Goal: Task Accomplishment & Management: Use online tool/utility

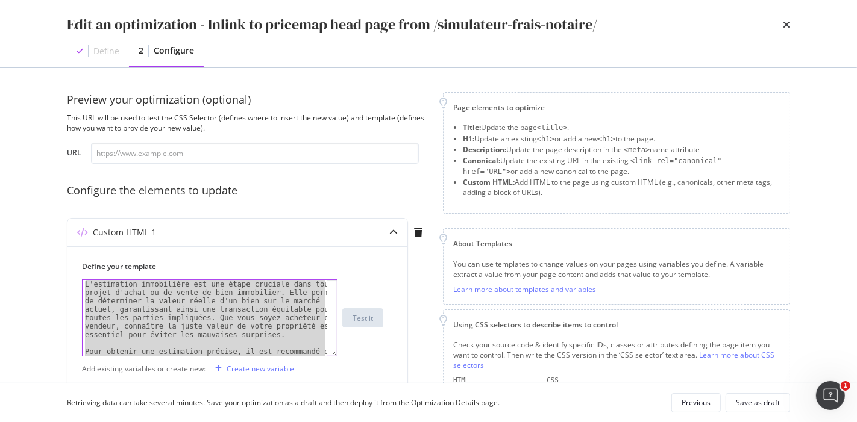
scroll to position [72, 0]
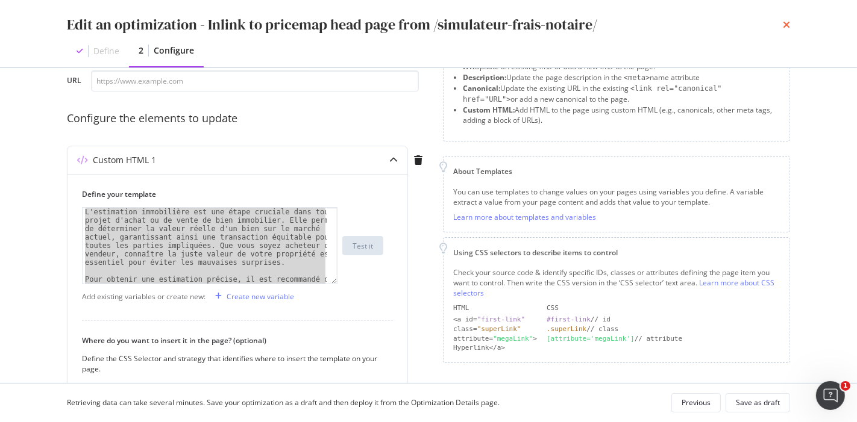
click at [788, 23] on icon "times" at bounding box center [785, 25] width 7 height 10
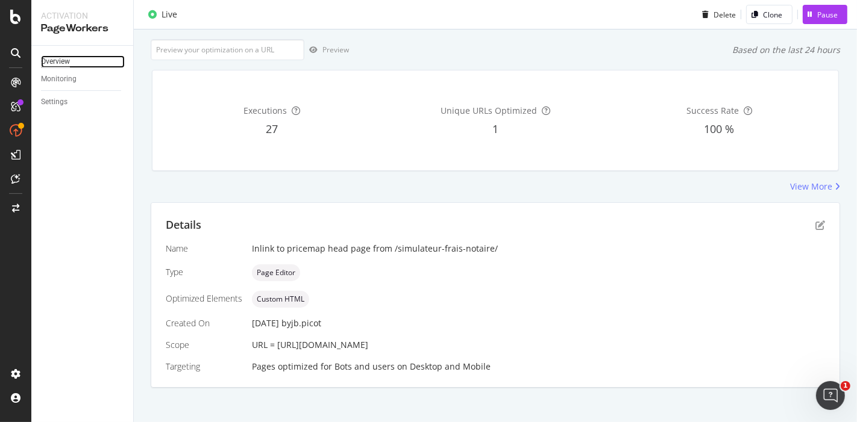
click at [67, 57] on div "Overview" at bounding box center [55, 61] width 29 height 13
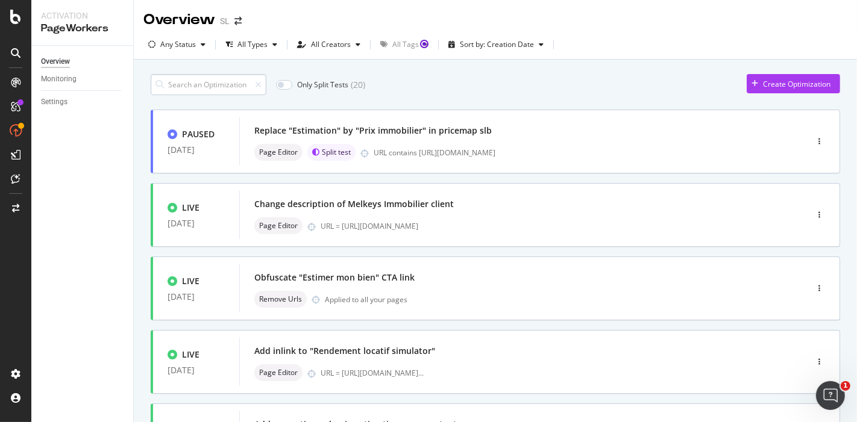
click at [230, 81] on input at bounding box center [209, 84] width 116 height 21
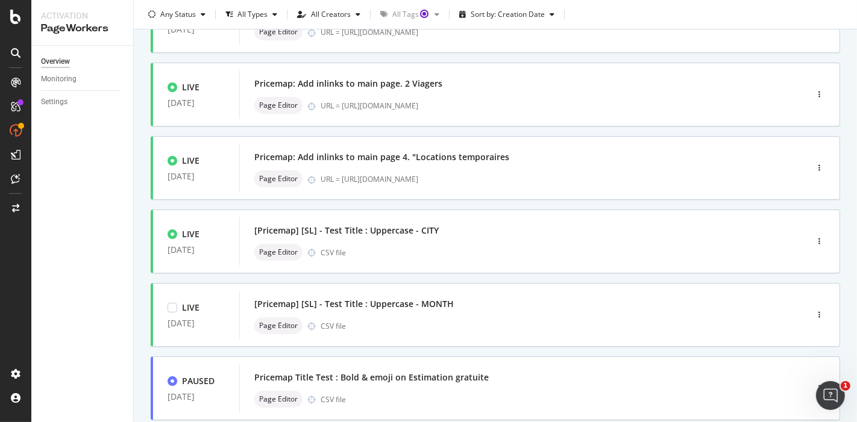
scroll to position [489, 0]
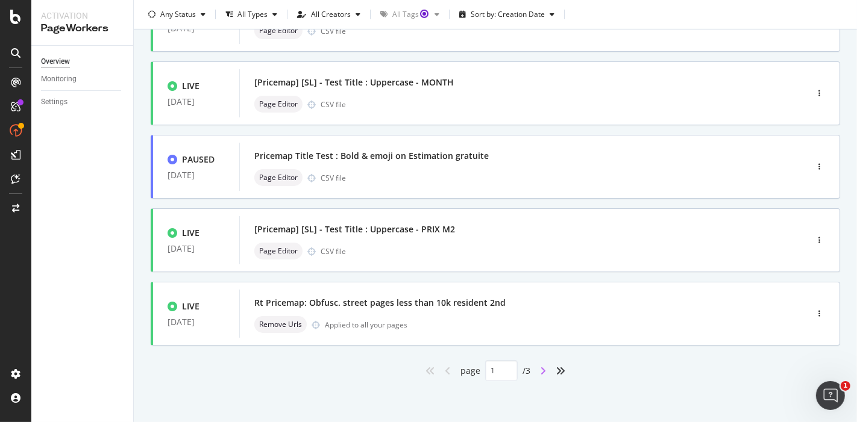
click at [540, 369] on icon "angle-right" at bounding box center [543, 371] width 6 height 10
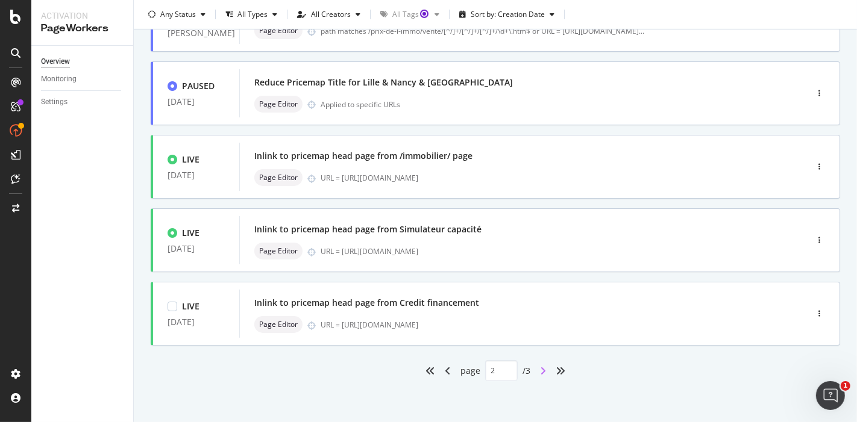
type input "2"
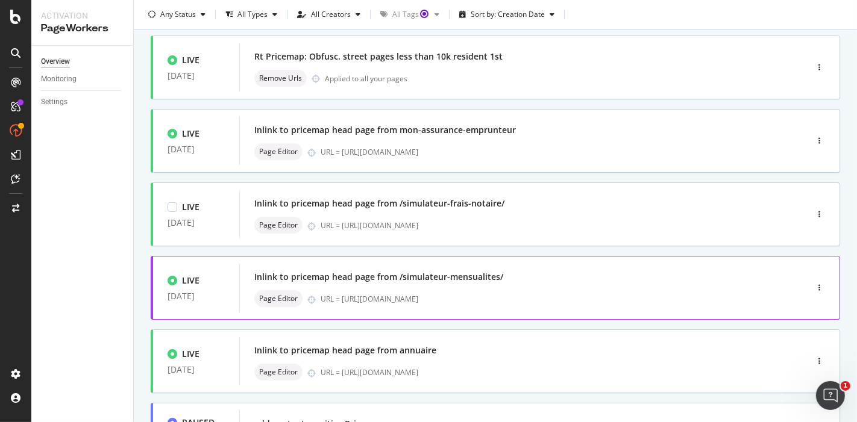
scroll to position [0, 0]
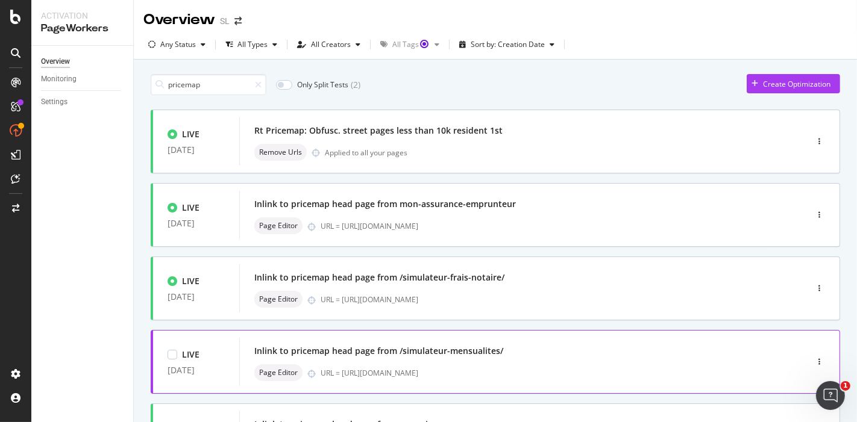
click at [578, 348] on div "Inlink to pricemap head page from /simulateur-mensualites/" at bounding box center [504, 351] width 501 height 17
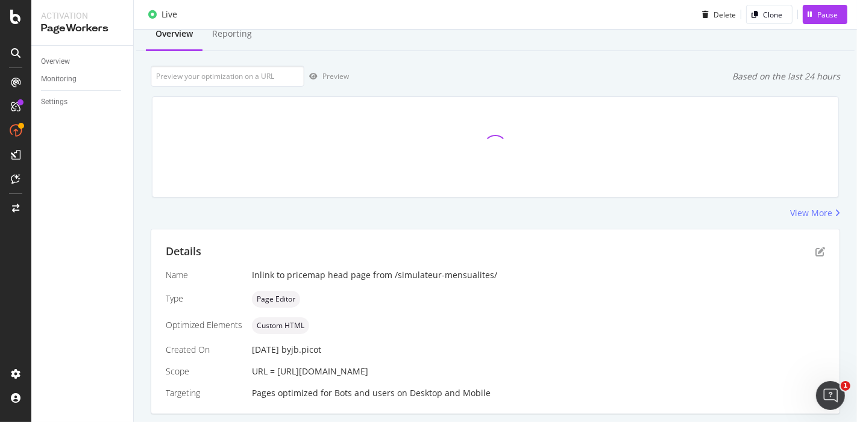
scroll to position [73, 0]
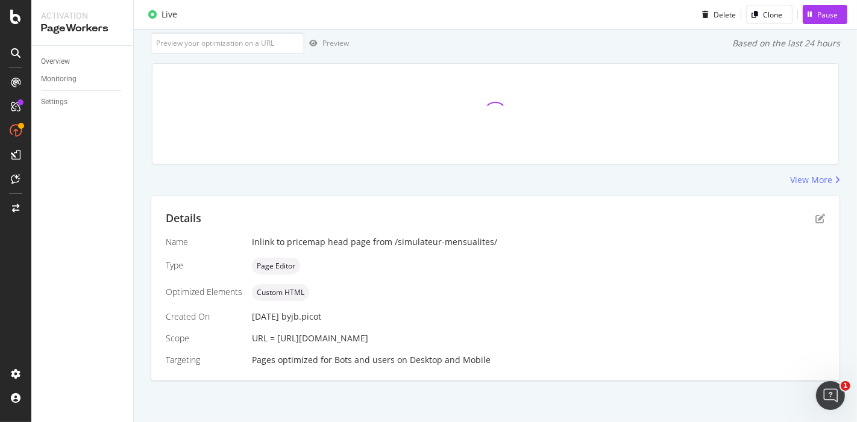
drag, startPoint x: 553, startPoint y: 334, endPoint x: 277, endPoint y: 336, distance: 275.9
click at [277, 336] on div "URL = [URL][DOMAIN_NAME]" at bounding box center [538, 339] width 573 height 12
copy span "[URL][DOMAIN_NAME]"
click at [815, 221] on icon "pen-to-square" at bounding box center [820, 219] width 10 height 10
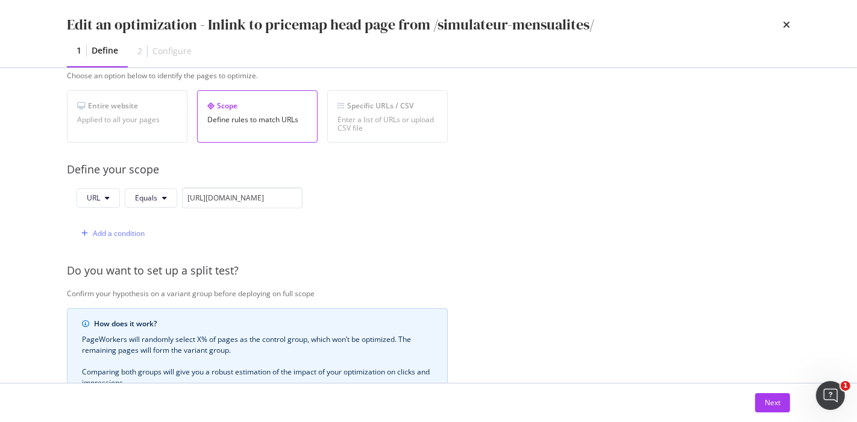
scroll to position [411, 0]
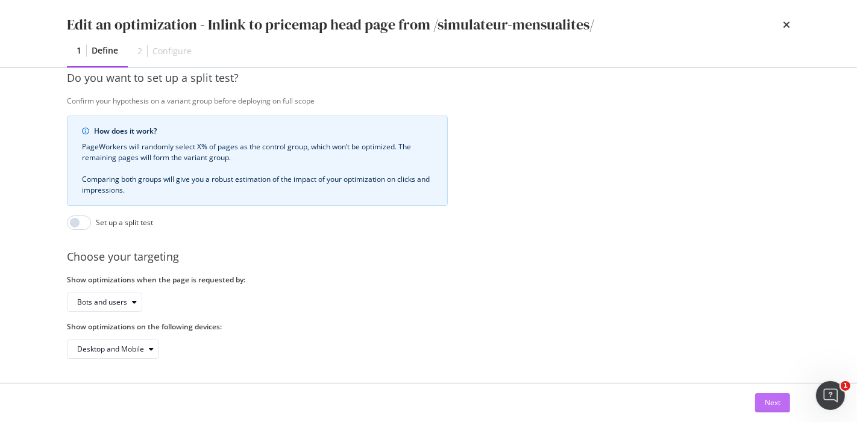
click at [770, 405] on div "Next" at bounding box center [772, 403] width 16 height 10
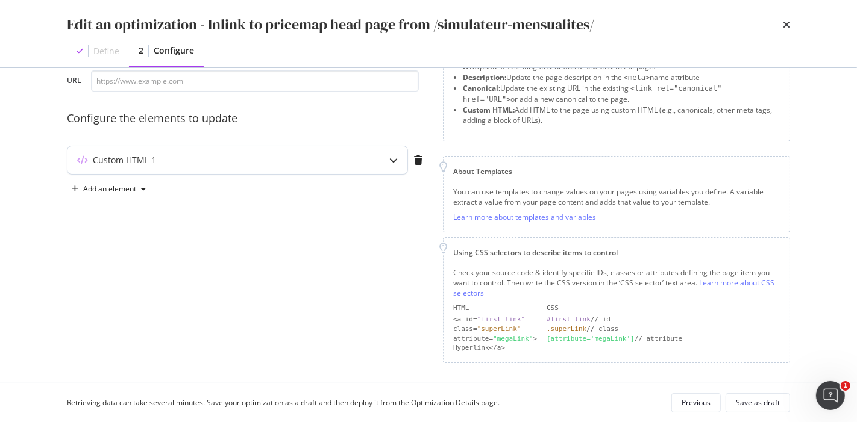
click at [172, 159] on div "Custom HTML 1" at bounding box center [213, 160] width 292 height 12
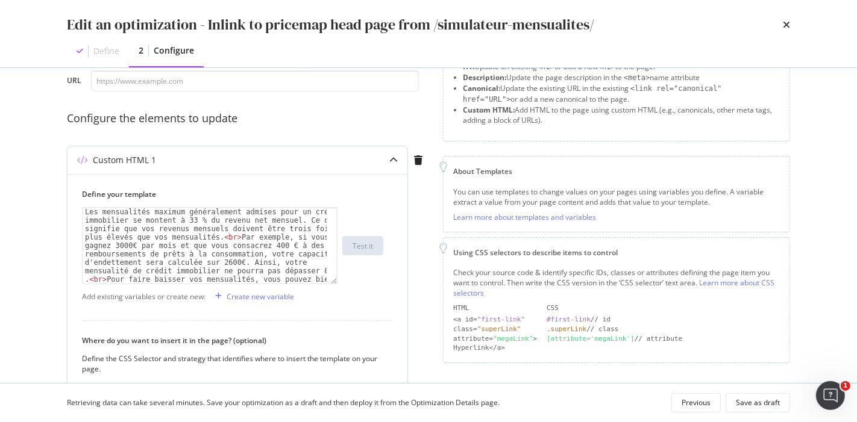
type textarea "Les mensualités maximum généralement admises pour un crédit immobilier se monte…"
click at [217, 252] on div "Les mensualités maximum généralement admises pour un crédit immobilier se monte…" at bounding box center [205, 364] width 245 height 313
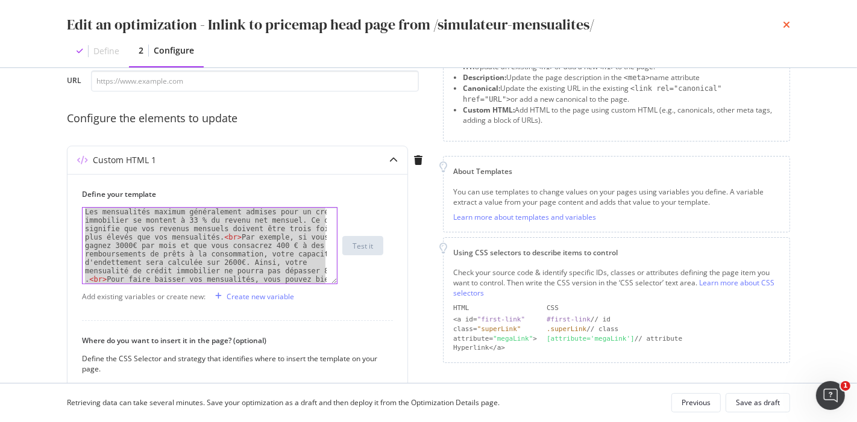
click at [785, 25] on icon "times" at bounding box center [785, 25] width 7 height 10
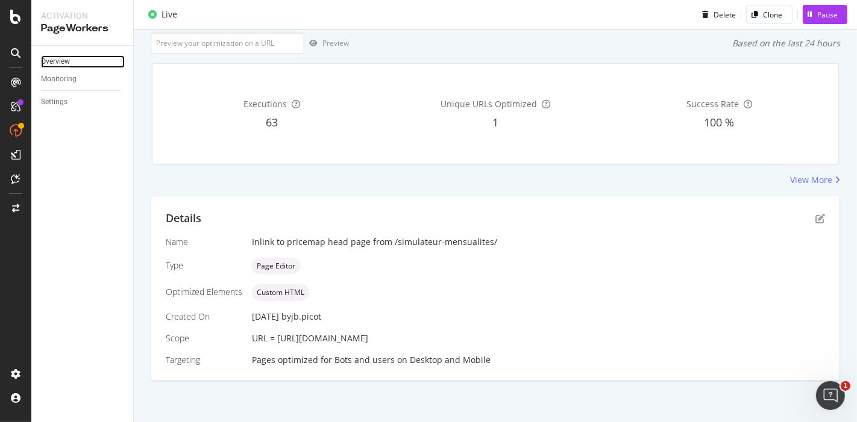
click at [67, 61] on div "Overview" at bounding box center [55, 61] width 29 height 13
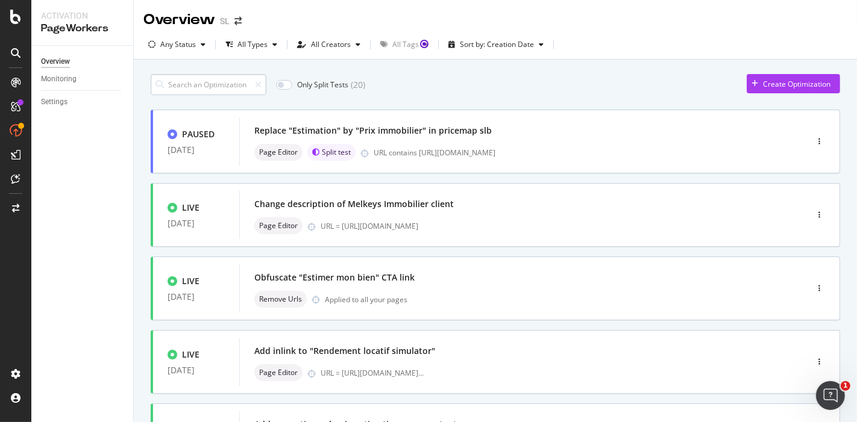
click at [217, 76] on input at bounding box center [209, 84] width 116 height 21
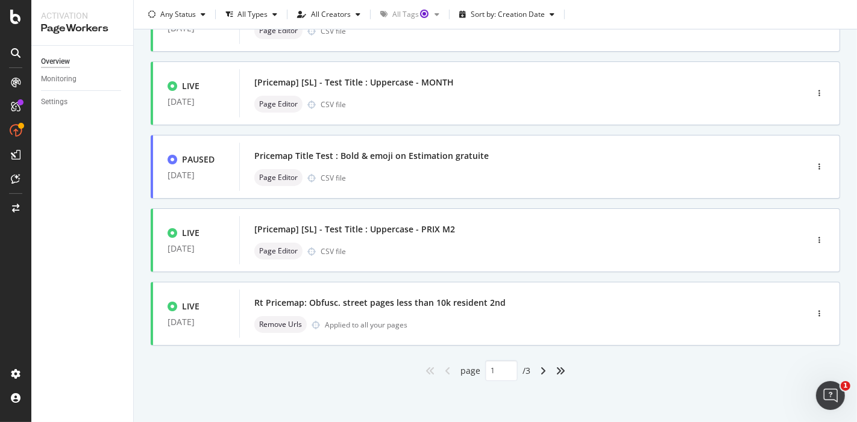
click at [539, 364] on div "angle-right" at bounding box center [543, 370] width 16 height 19
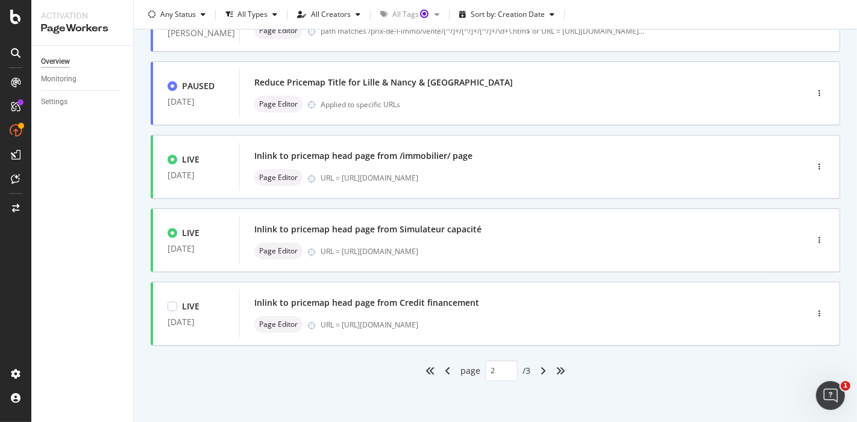
type input "2"
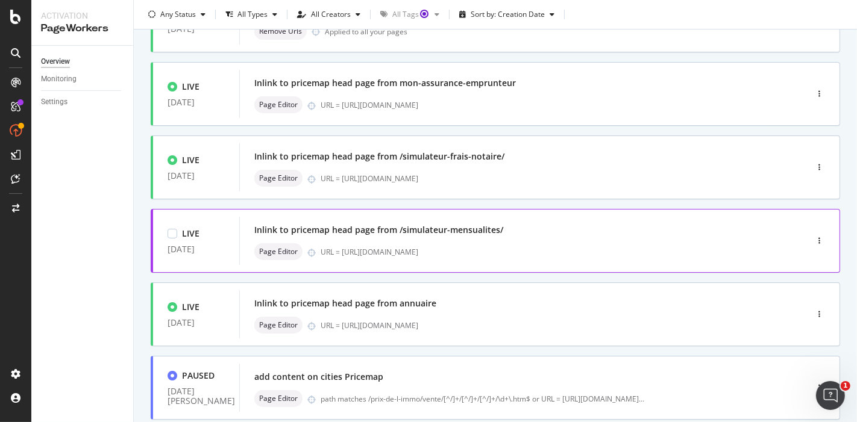
scroll to position [134, 0]
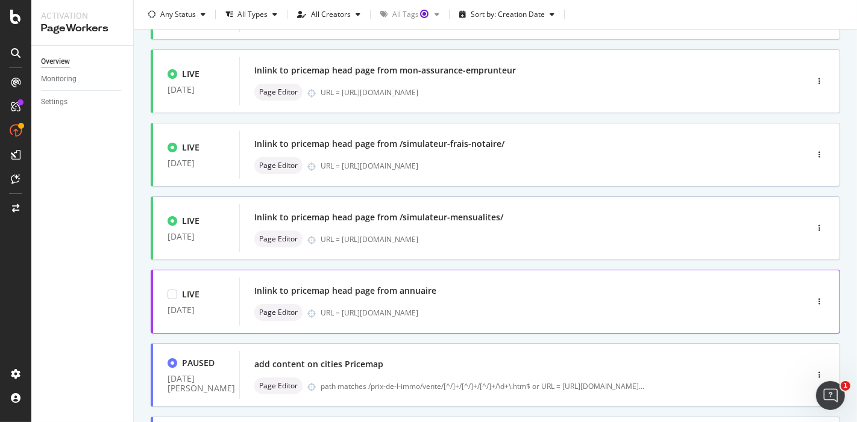
click at [435, 292] on div "Inlink to pricemap head page from annuaire" at bounding box center [504, 291] width 501 height 17
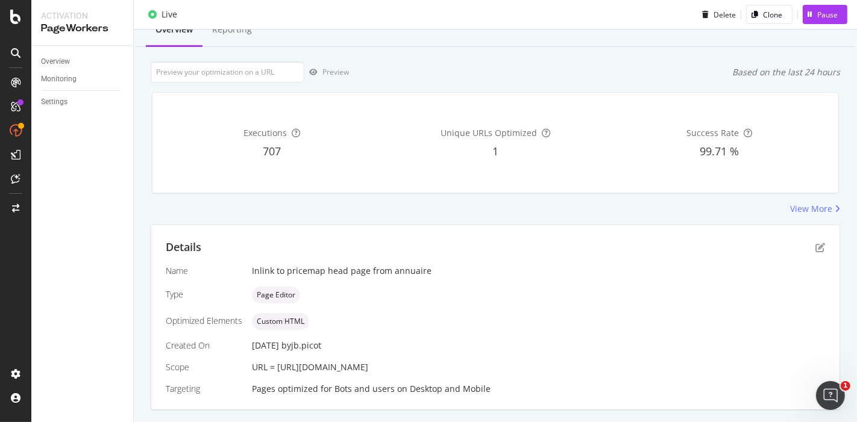
scroll to position [73, 0]
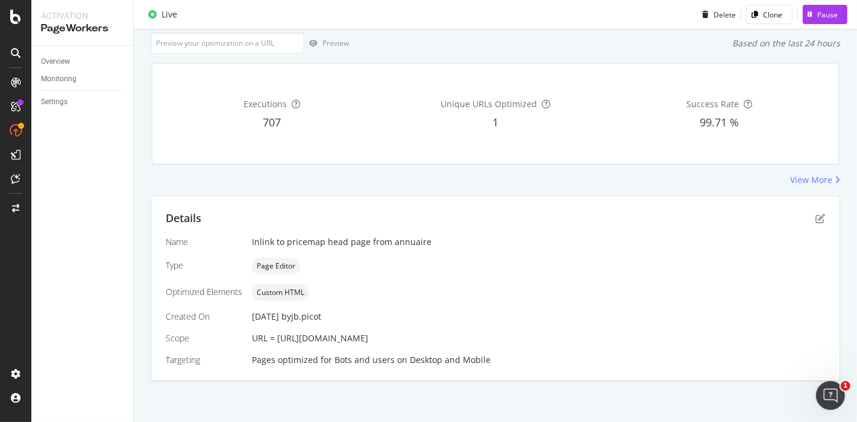
click at [389, 243] on div "Inlink to pricemap head page from annuaire" at bounding box center [538, 242] width 573 height 12
copy div "Inlink to pricemap head page from annuaire"
